Goal: Task Accomplishment & Management: Use online tool/utility

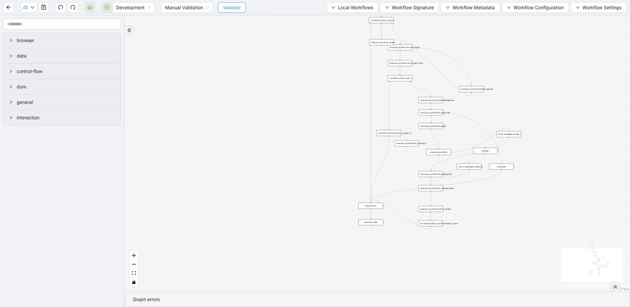
click at [241, 7] on button "Validate" at bounding box center [232, 7] width 28 height 11
click at [133, 11] on span "Development" at bounding box center [133, 8] width 34 height 10
click at [240, 8] on span "Validate" at bounding box center [231, 7] width 17 height 7
click at [147, 5] on span "Development" at bounding box center [133, 8] width 34 height 10
click at [141, 7] on span "Development" at bounding box center [133, 8] width 34 height 10
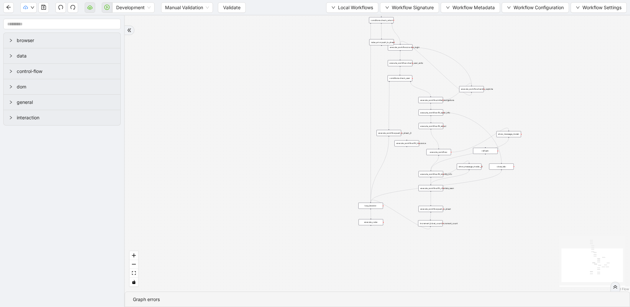
click at [143, 7] on span "Development" at bounding box center [133, 8] width 34 height 10
click at [141, 32] on div "Production" at bounding box center [134, 31] width 32 height 7
click at [235, 4] on span "Validate" at bounding box center [226, 7] width 17 height 7
click at [107, 10] on button "button" at bounding box center [107, 7] width 11 height 11
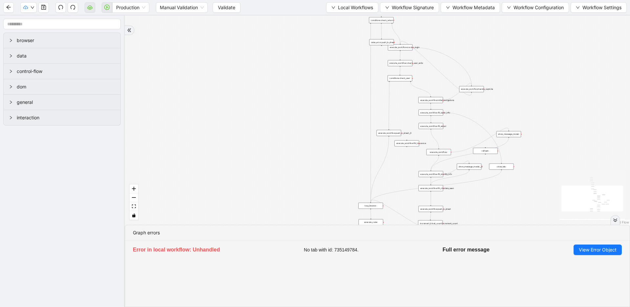
click at [321, 249] on span "No tab with id: 735149784." at bounding box center [331, 249] width 55 height 7
click at [232, 6] on span "Validate" at bounding box center [226, 7] width 17 height 7
